Goal: Find specific page/section: Find specific page/section

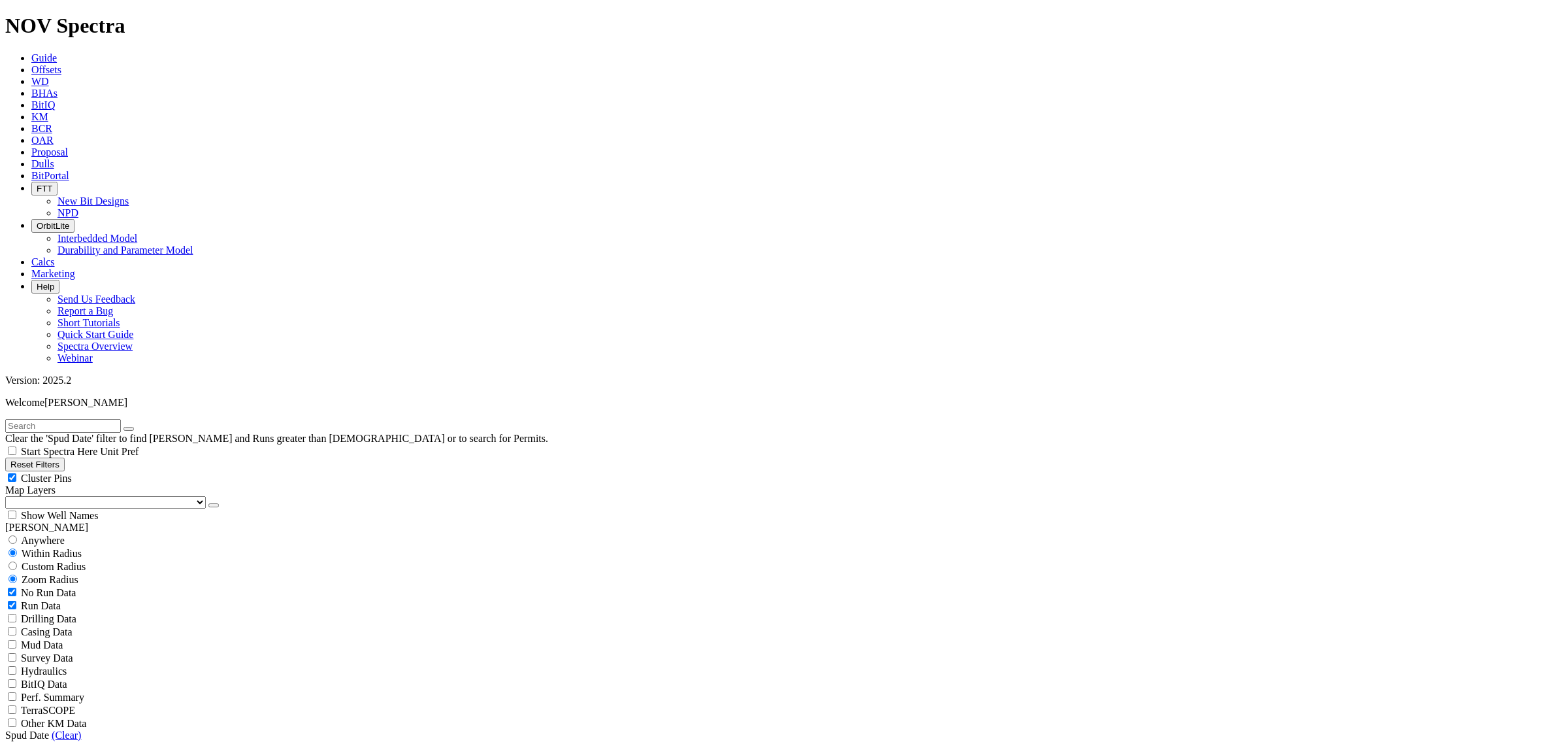
click at [54, 158] on link "Dulls" at bounding box center [42, 164] width 23 height 11
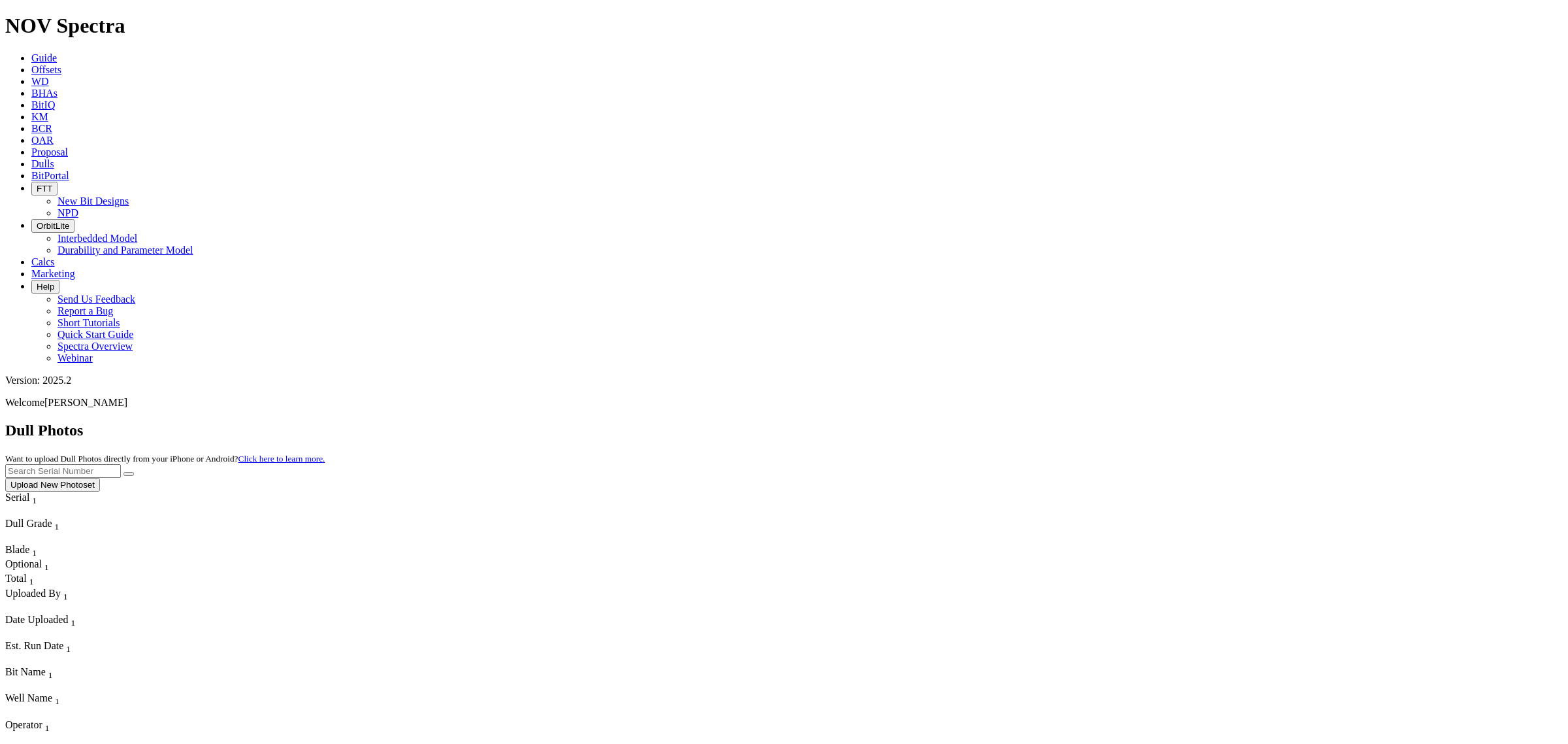
click at [121, 464] on input "text" at bounding box center [63, 471] width 116 height 14
type input "A286597"
click at [123, 472] on button "submit" at bounding box center [128, 474] width 10 height 4
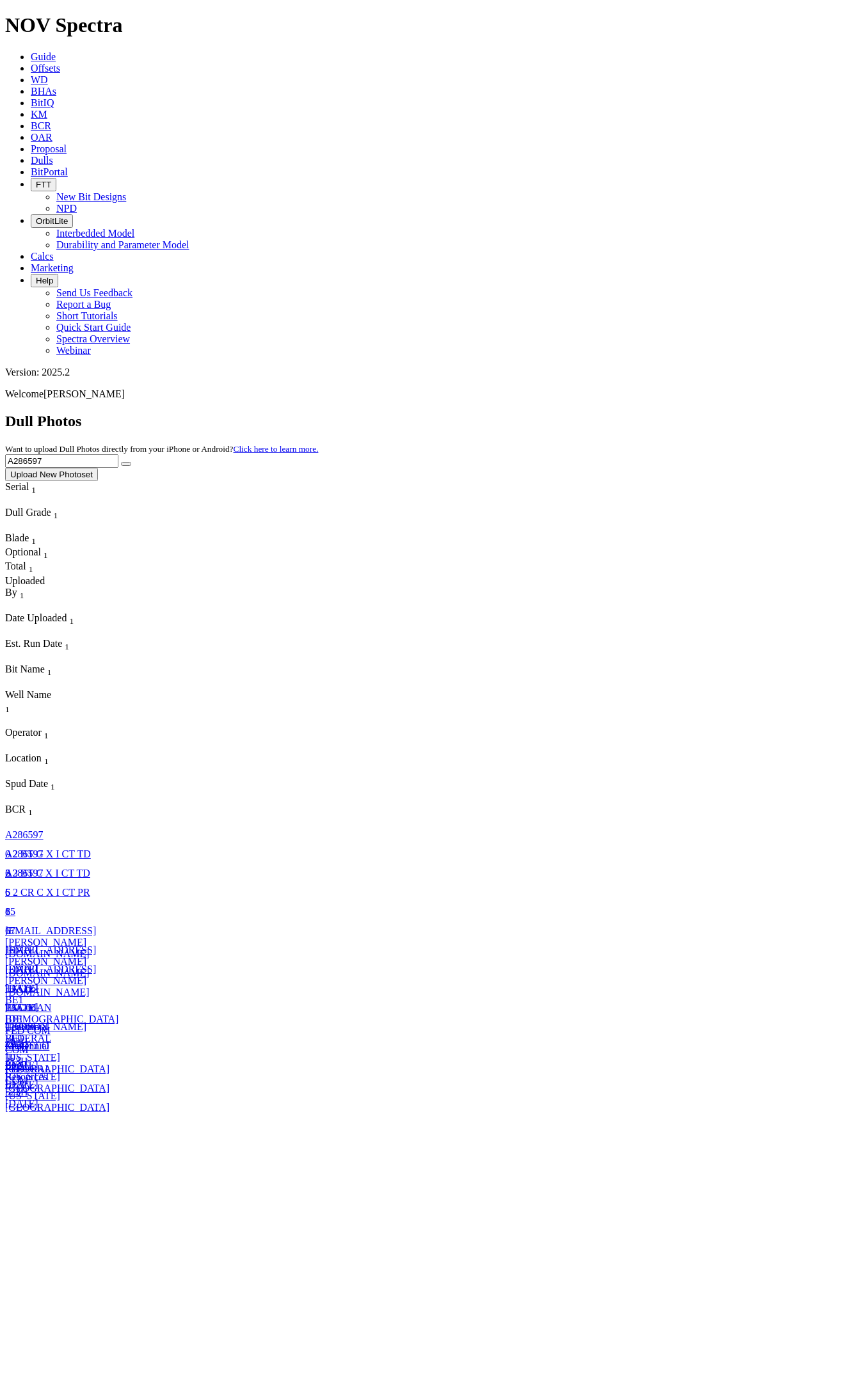
click at [5, 727] on span at bounding box center [5, 873] width 0 height 11
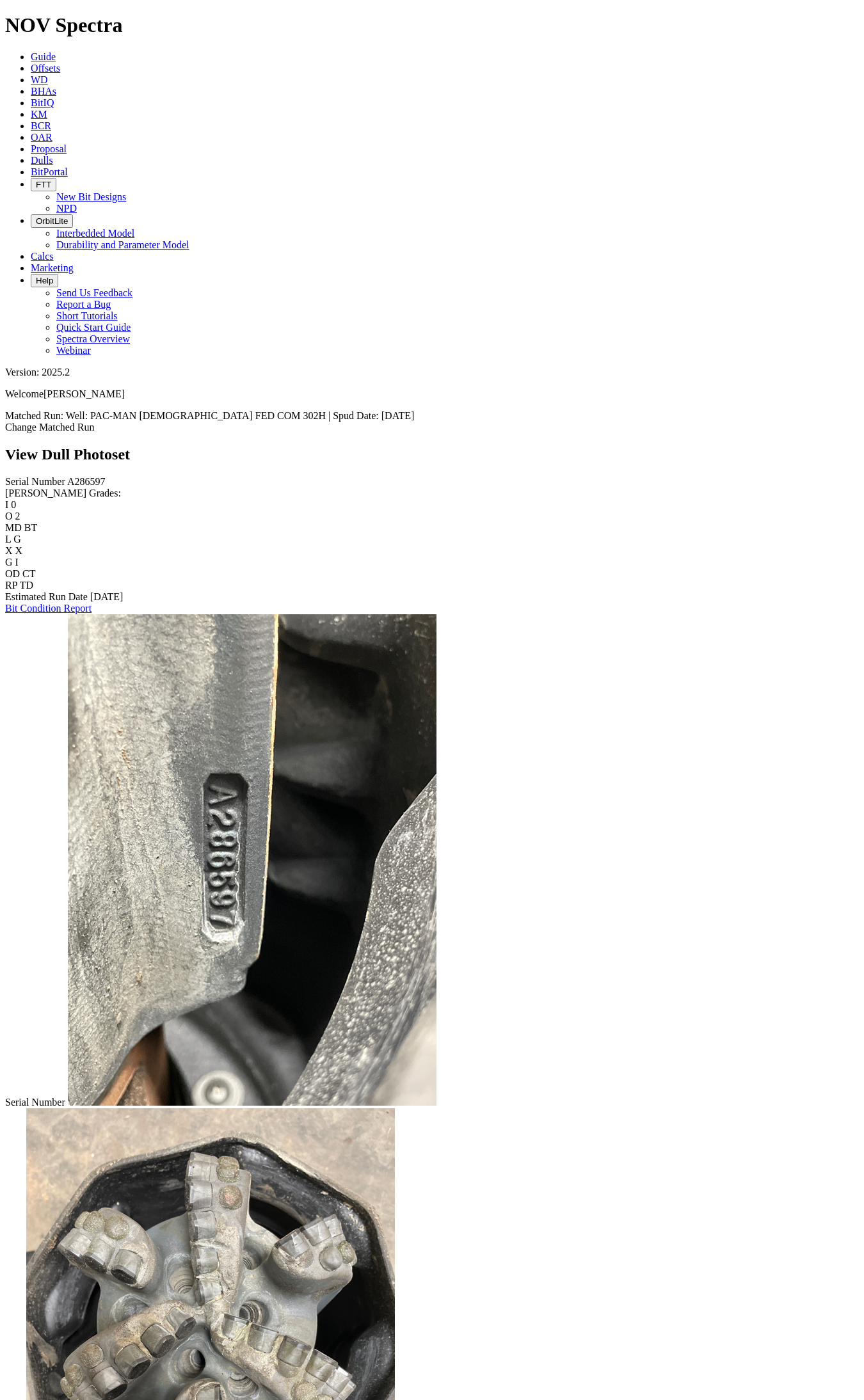
scroll to position [210, 0]
